Goal: Task Accomplishment & Management: Manage account settings

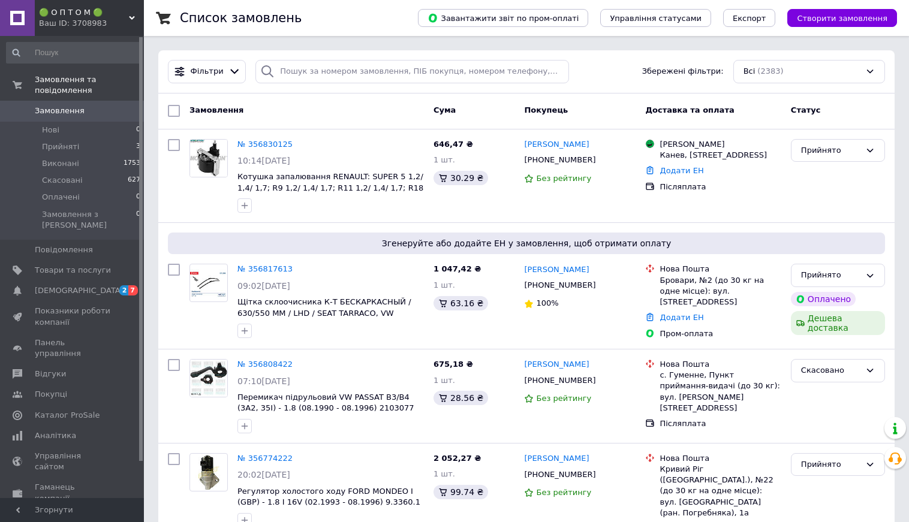
click at [85, 22] on div "Ваш ID: 3708983" at bounding box center [91, 23] width 105 height 11
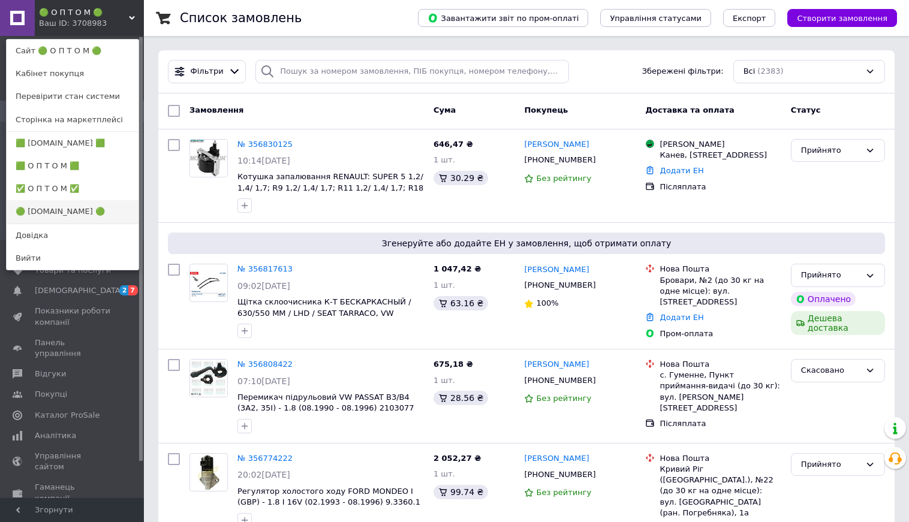
click at [62, 209] on link "🟢 [DOMAIN_NAME] 🟢" at bounding box center [73, 211] width 132 height 23
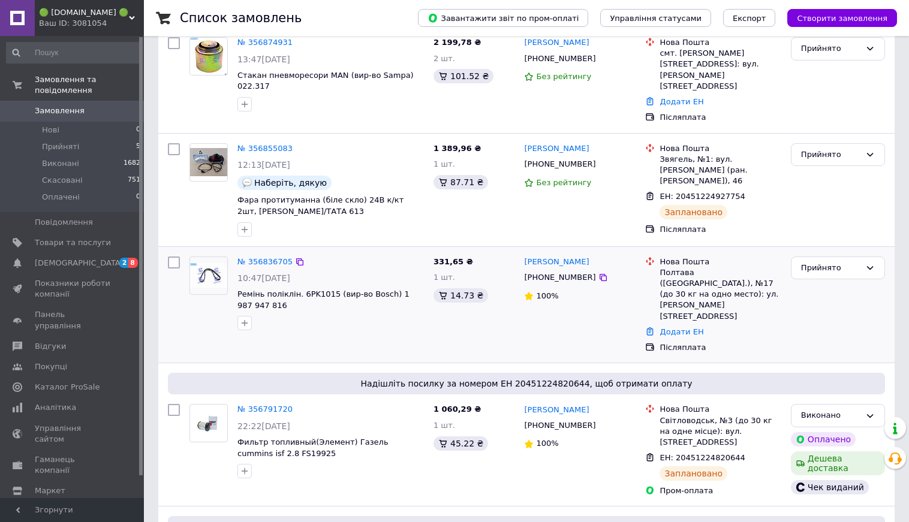
scroll to position [176, 0]
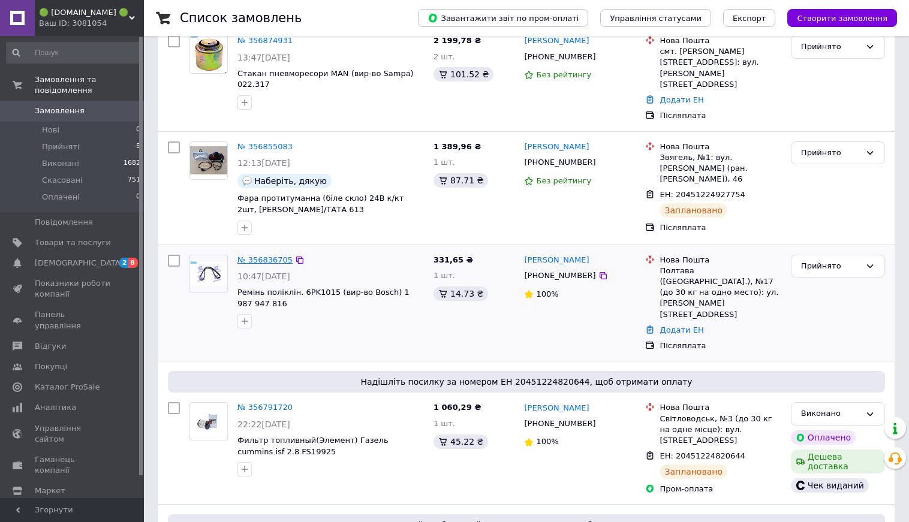
click at [273, 255] on link "№ 356836705" at bounding box center [264, 259] width 55 height 9
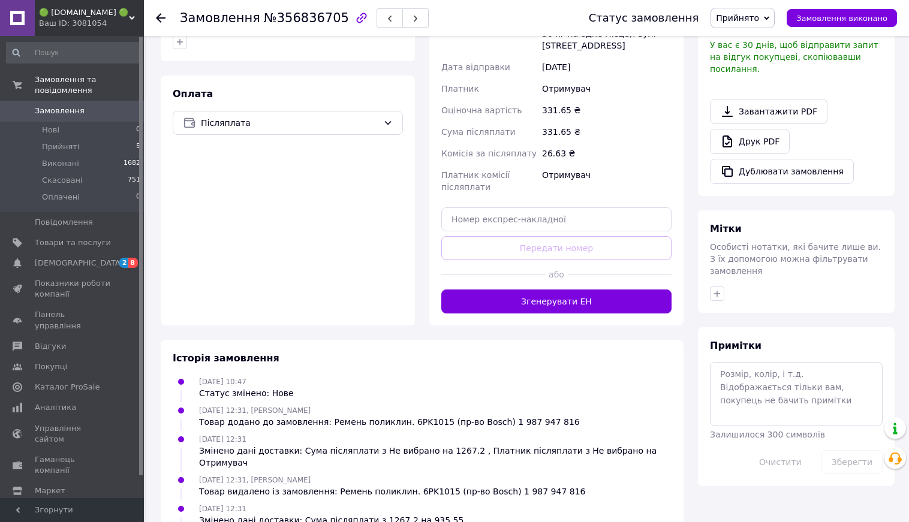
scroll to position [367, 0]
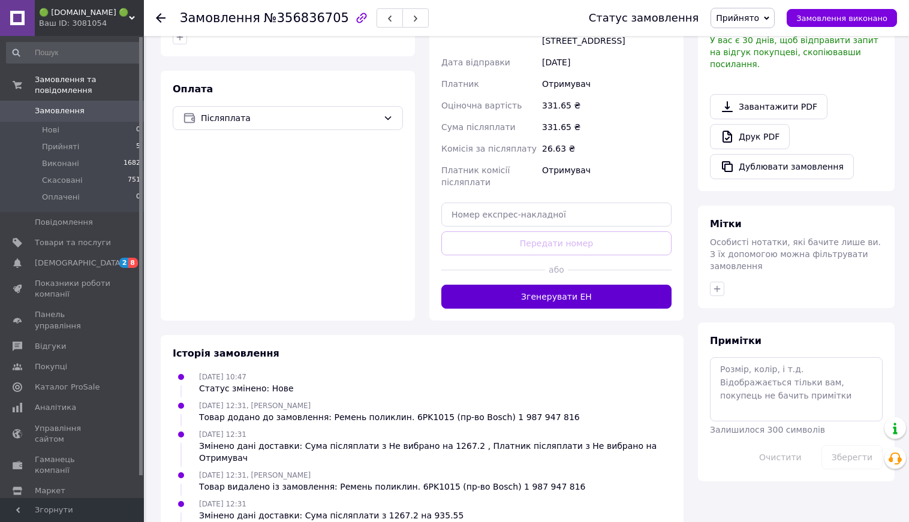
click at [571, 286] on button "Згенерувати ЕН" at bounding box center [556, 297] width 230 height 24
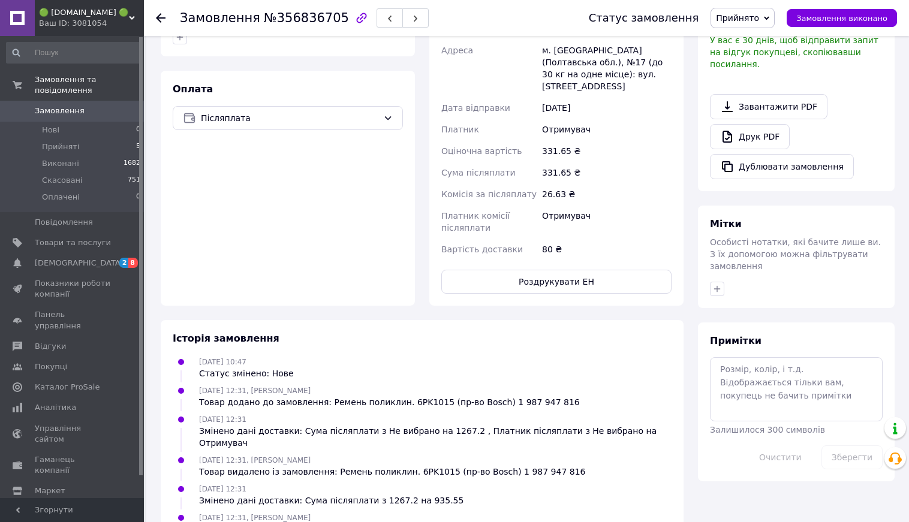
click at [559, 272] on button "Роздрукувати ЕН" at bounding box center [556, 282] width 230 height 24
